Goal: Task Accomplishment & Management: Use online tool/utility

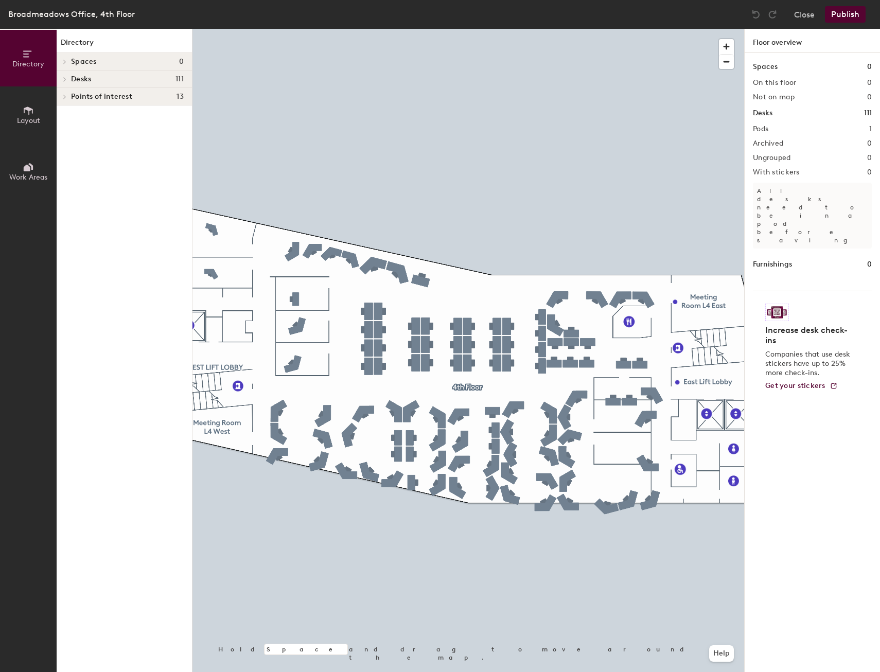
click at [33, 112] on icon at bounding box center [28, 110] width 11 height 11
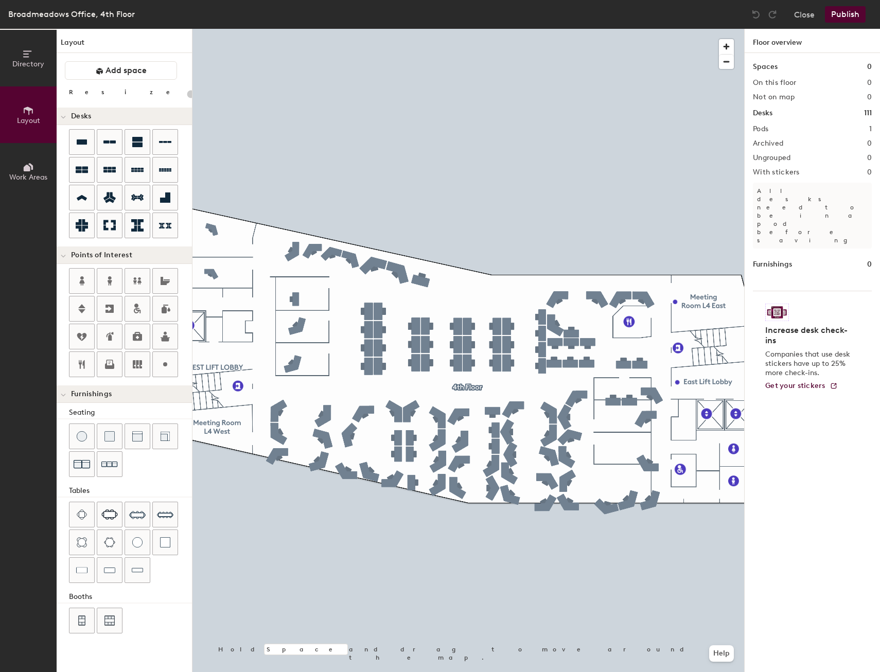
click at [36, 63] on span "Directory" at bounding box center [28, 64] width 32 height 9
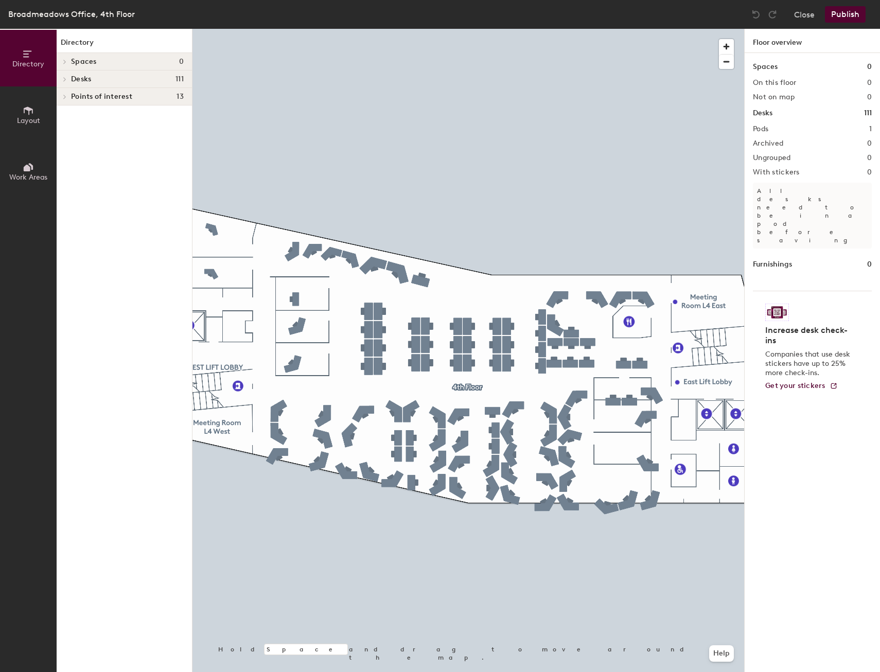
click at [800, 14] on button "Close" at bounding box center [804, 14] width 21 height 16
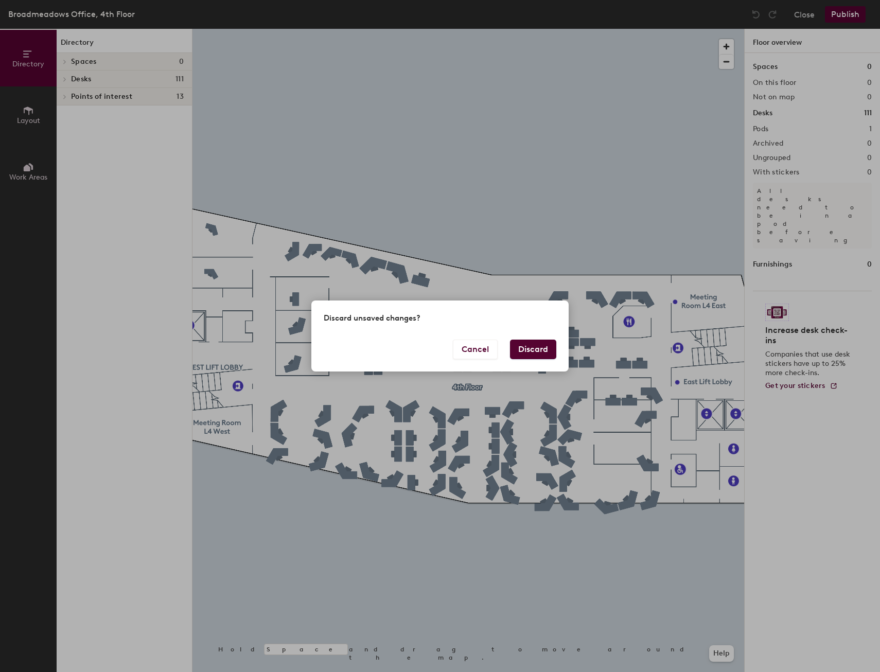
click at [525, 344] on button "Discard" at bounding box center [533, 350] width 46 height 20
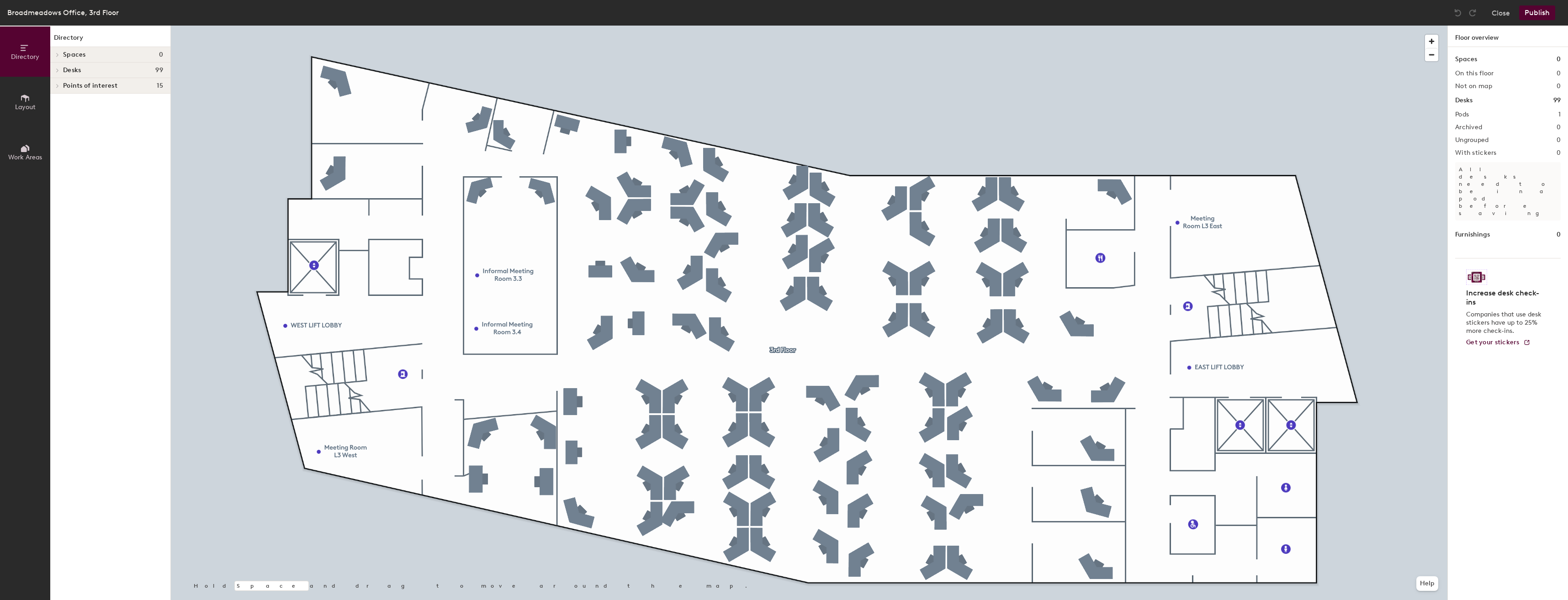
click at [21, 148] on icon at bounding box center [24, 149] width 6 height 6
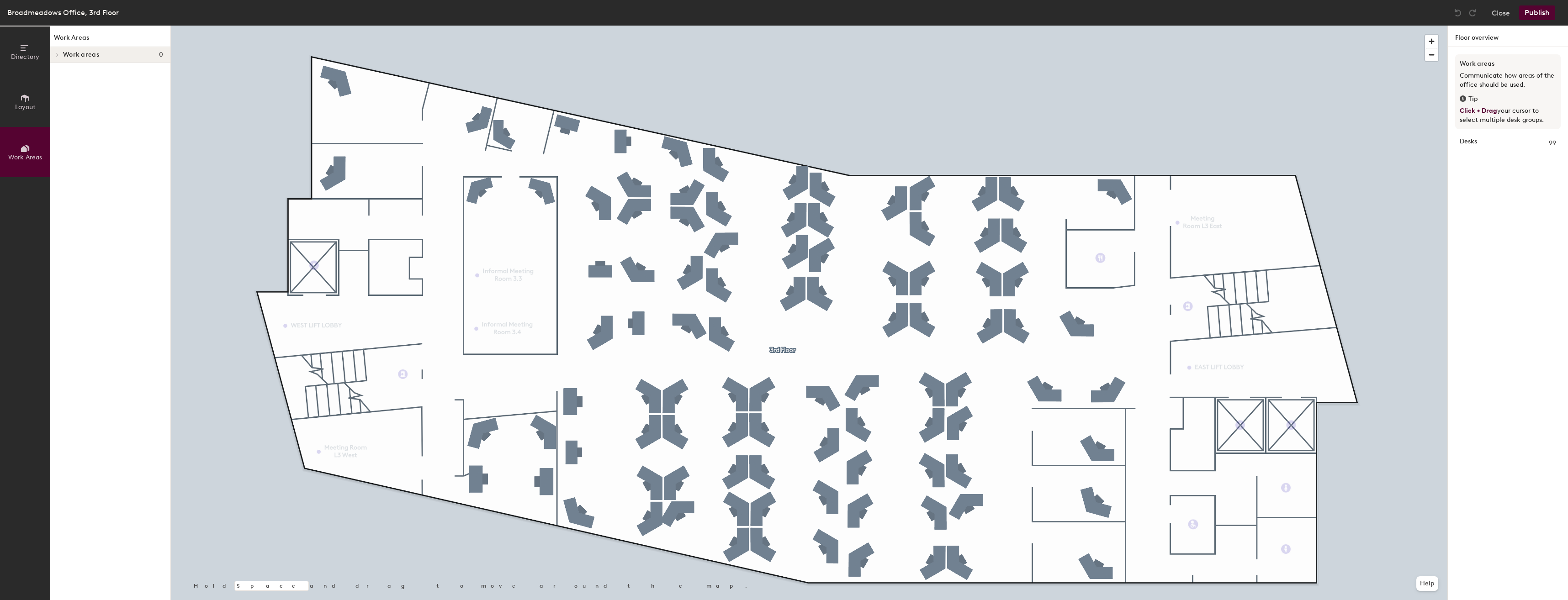
click at [24, 107] on span "Layout" at bounding box center [25, 107] width 20 height 8
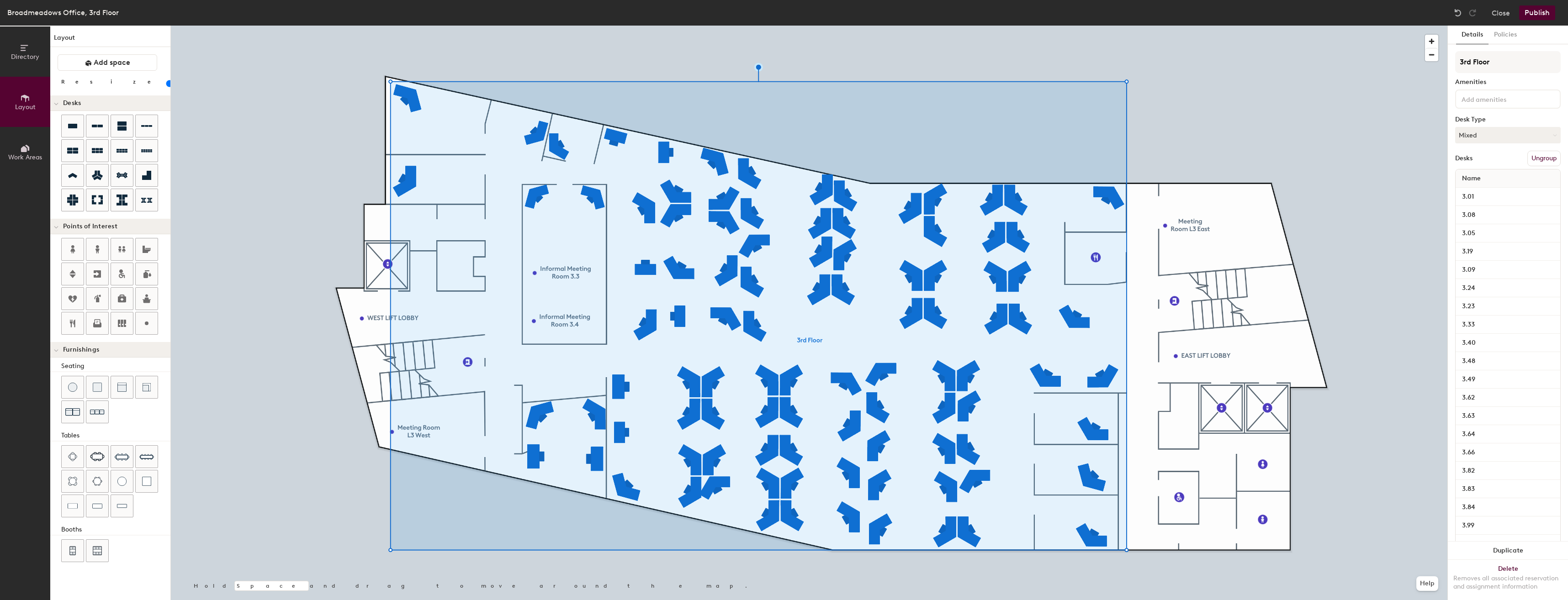
click at [781, 154] on button "Ungroup" at bounding box center [1544, 159] width 34 height 16
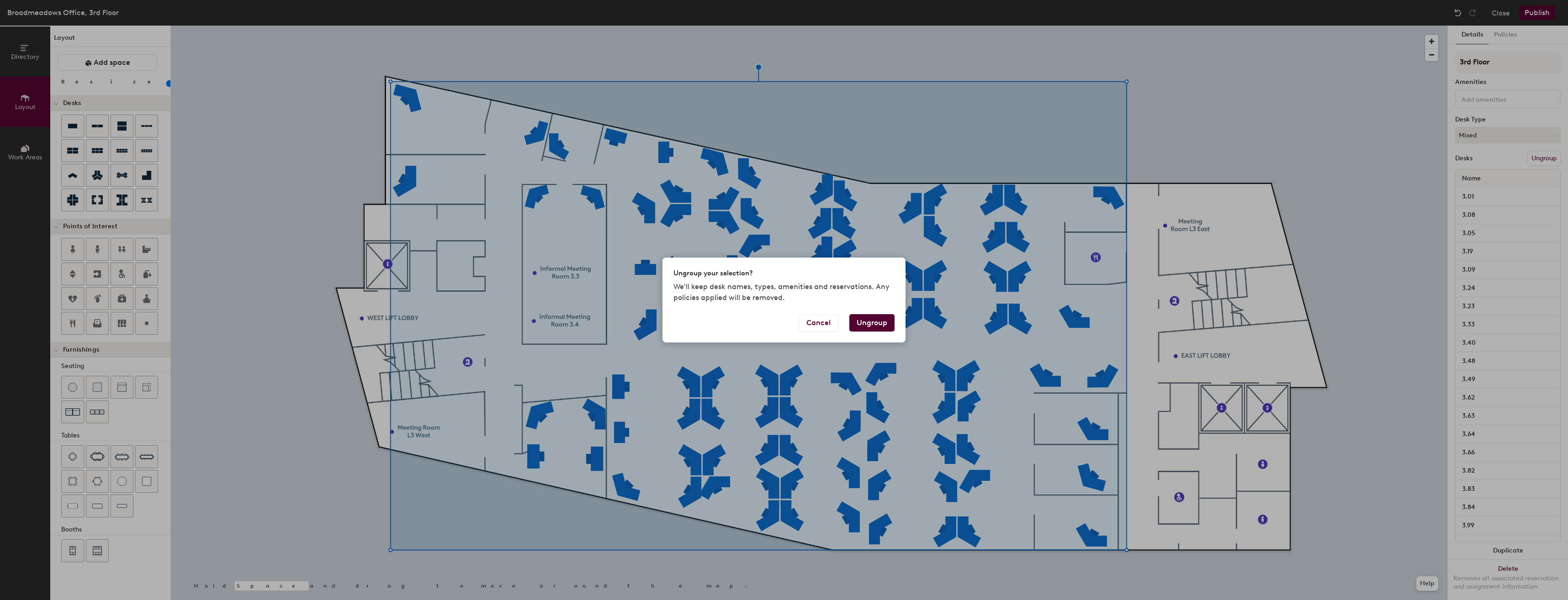
click at [781, 325] on button "Cancel" at bounding box center [818, 323] width 40 height 18
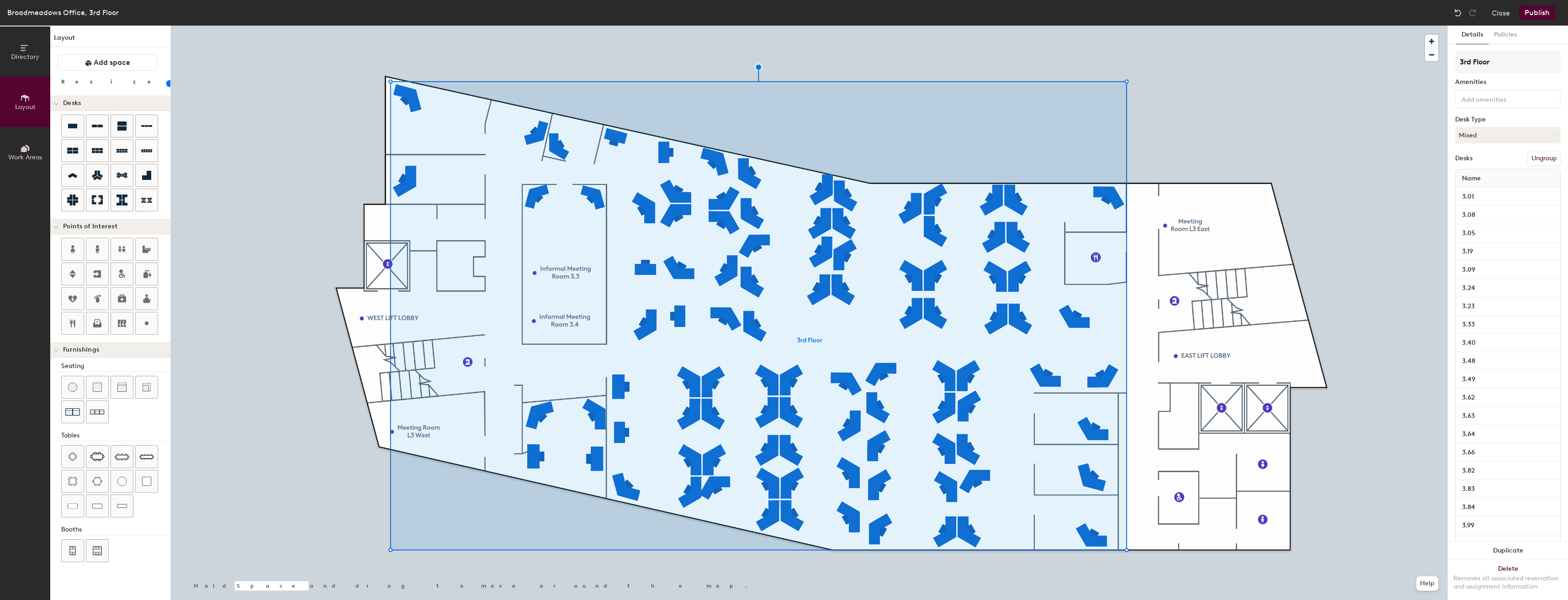
click at [781, 33] on button "Policies" at bounding box center [1505, 35] width 34 height 19
click at [781, 36] on button "Details" at bounding box center [1471, 35] width 33 height 19
click at [781, 158] on button "Ungroup" at bounding box center [1544, 159] width 34 height 16
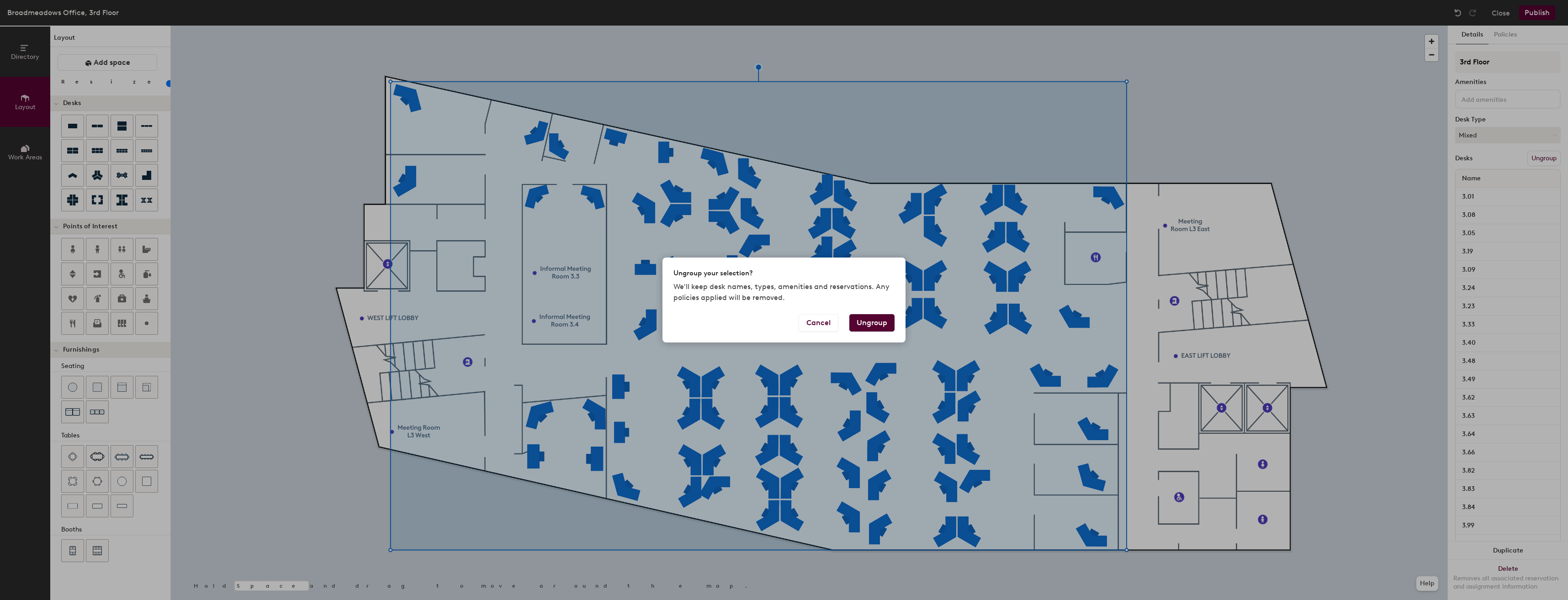
click at [781, 320] on button "Ungroup" at bounding box center [871, 323] width 45 height 18
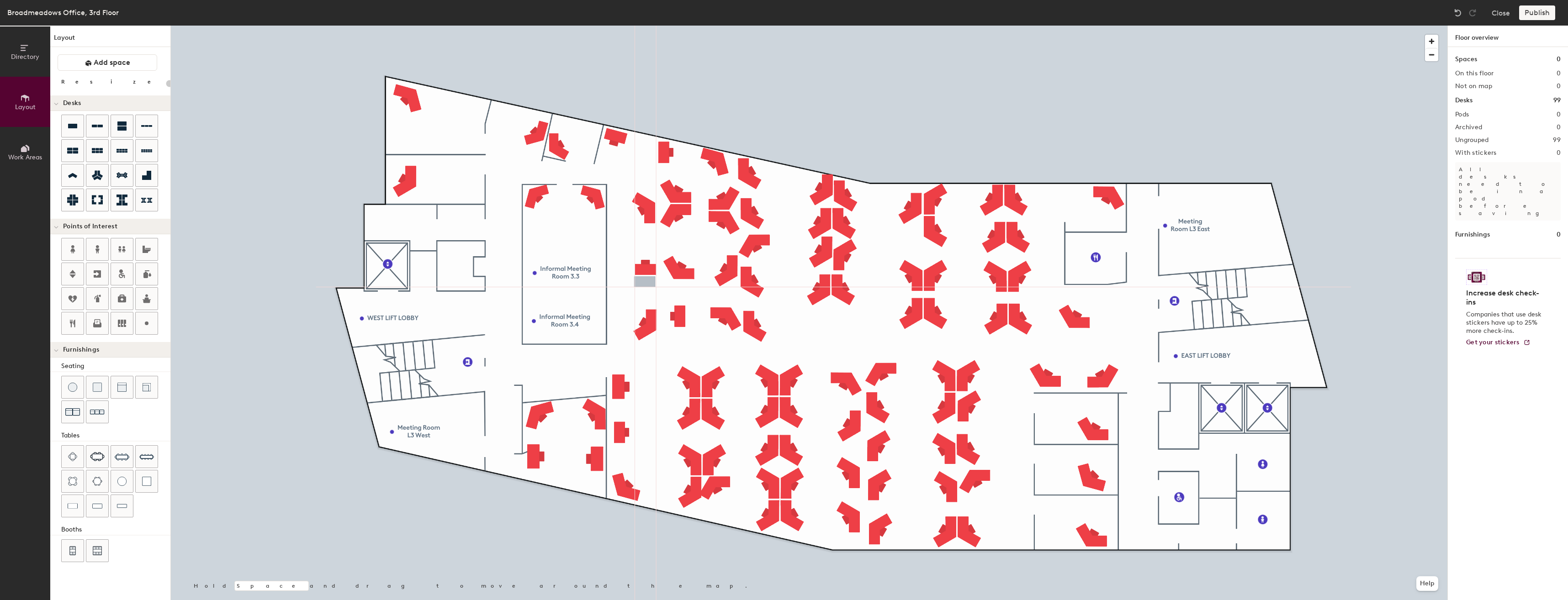
click at [644, 282] on div "Directory Layout Work Areas Layout Add space Resize Desks Points of Interest Fu…" at bounding box center [784, 313] width 1568 height 575
click at [73, 130] on icon at bounding box center [73, 126] width 11 height 11
type input "140"
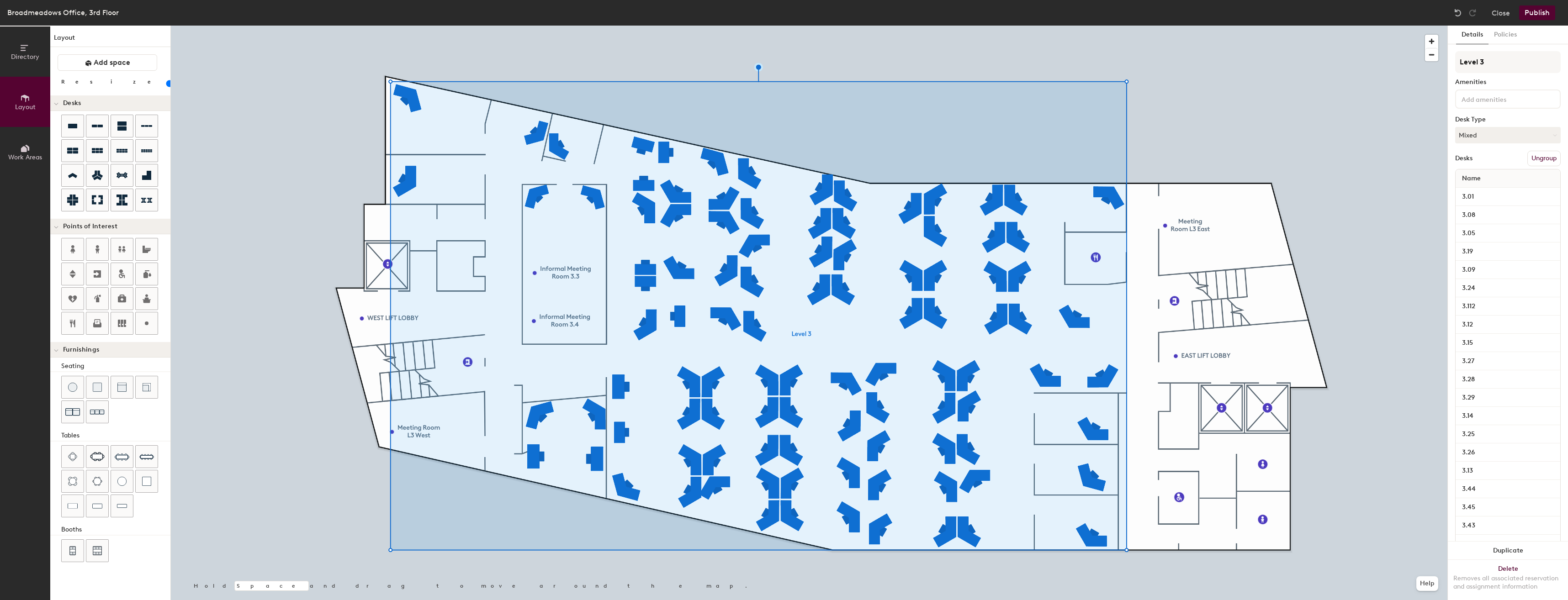
click at [1511, 37] on button "Policies" at bounding box center [1505, 35] width 34 height 19
click at [1477, 39] on button "Details" at bounding box center [1471, 35] width 33 height 19
click at [1538, 13] on button "Publish" at bounding box center [1537, 12] width 36 height 14
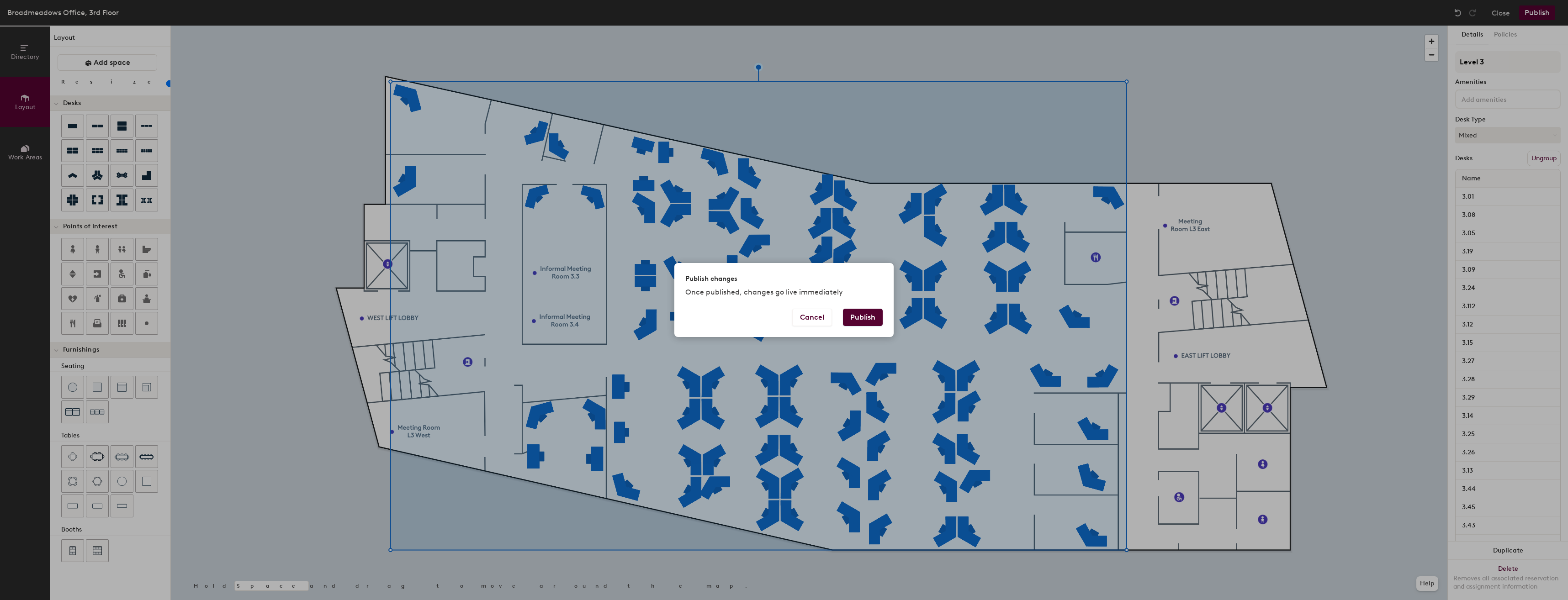
click at [864, 312] on button "Publish" at bounding box center [863, 318] width 40 height 18
type input "20"
